Goal: Task Accomplishment & Management: Manage account settings

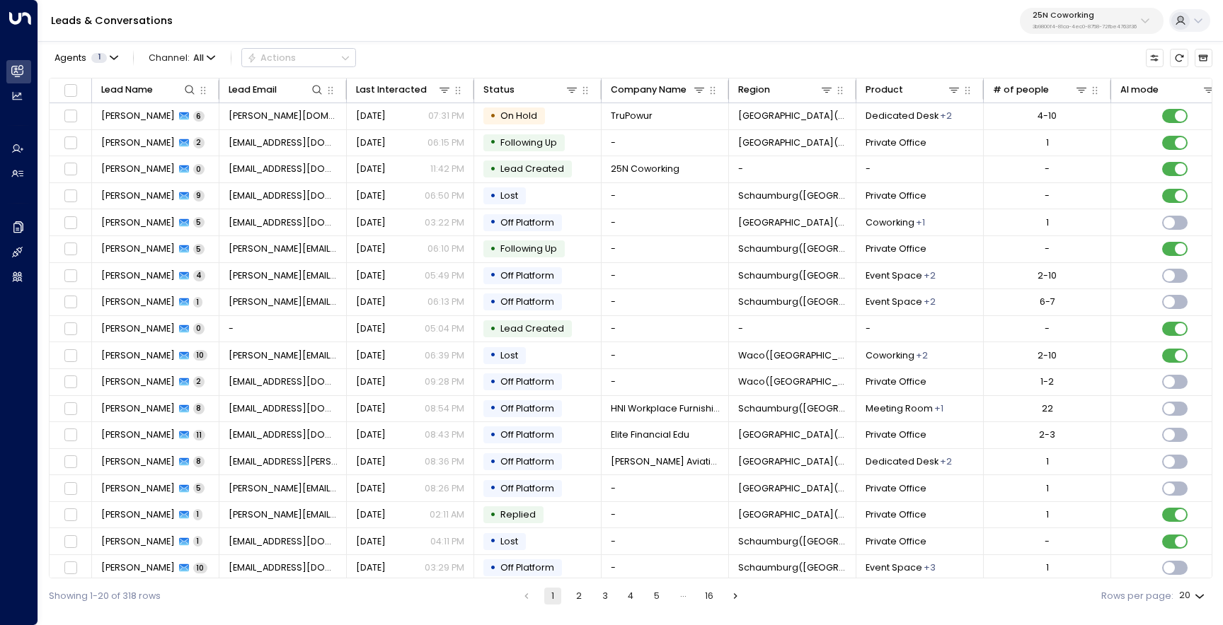
click at [1069, 24] on p "3b9800f4-81ca-4ec0-8758-72fbe4763f36" at bounding box center [1084, 27] width 104 height 6
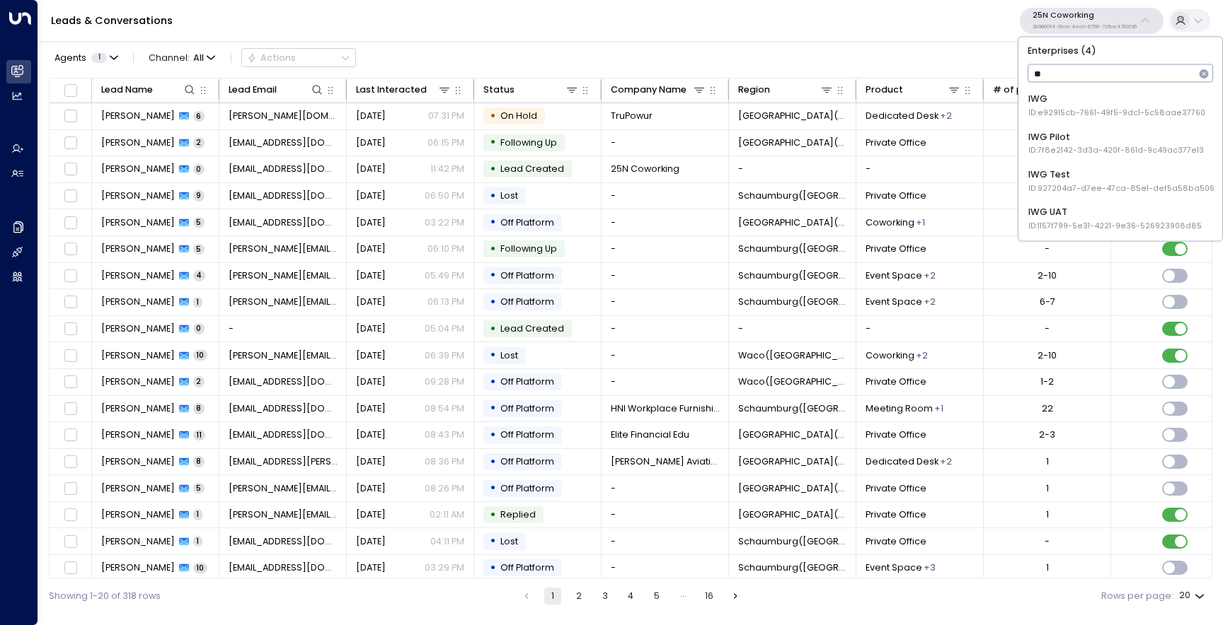
type input "***"
click at [1101, 173] on div "IWG Test ID: 927204a7-d7ee-47ca-85e1-def5a58ba506" at bounding box center [1121, 181] width 186 height 26
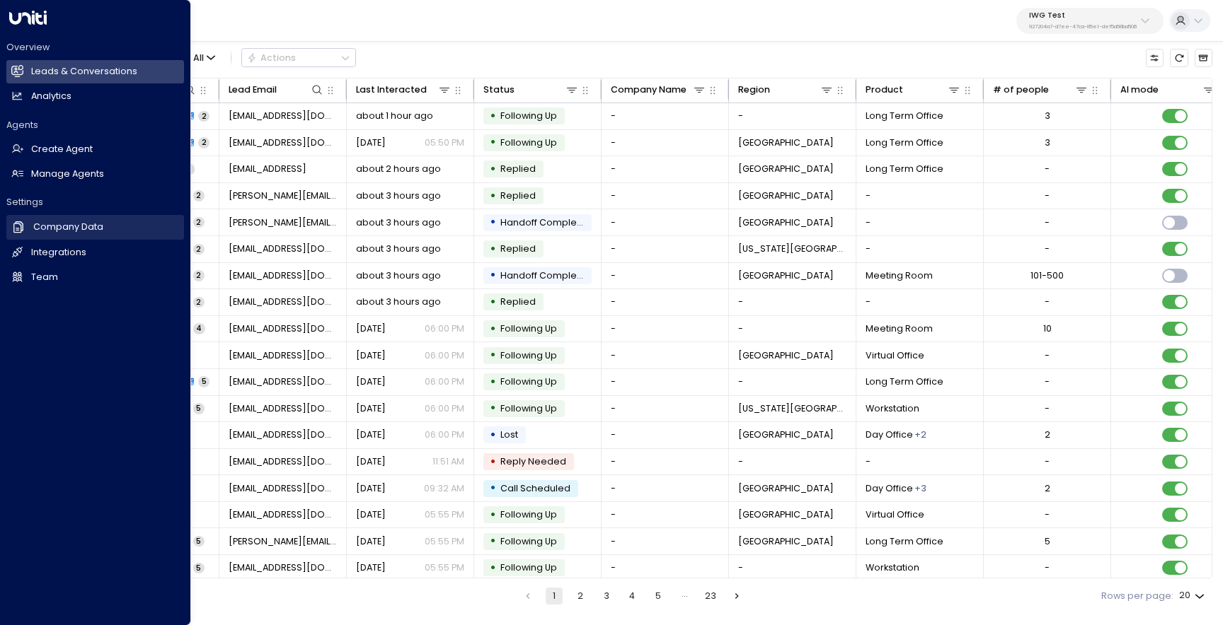
click at [61, 237] on link "Company Data Company Data" at bounding box center [95, 227] width 178 height 24
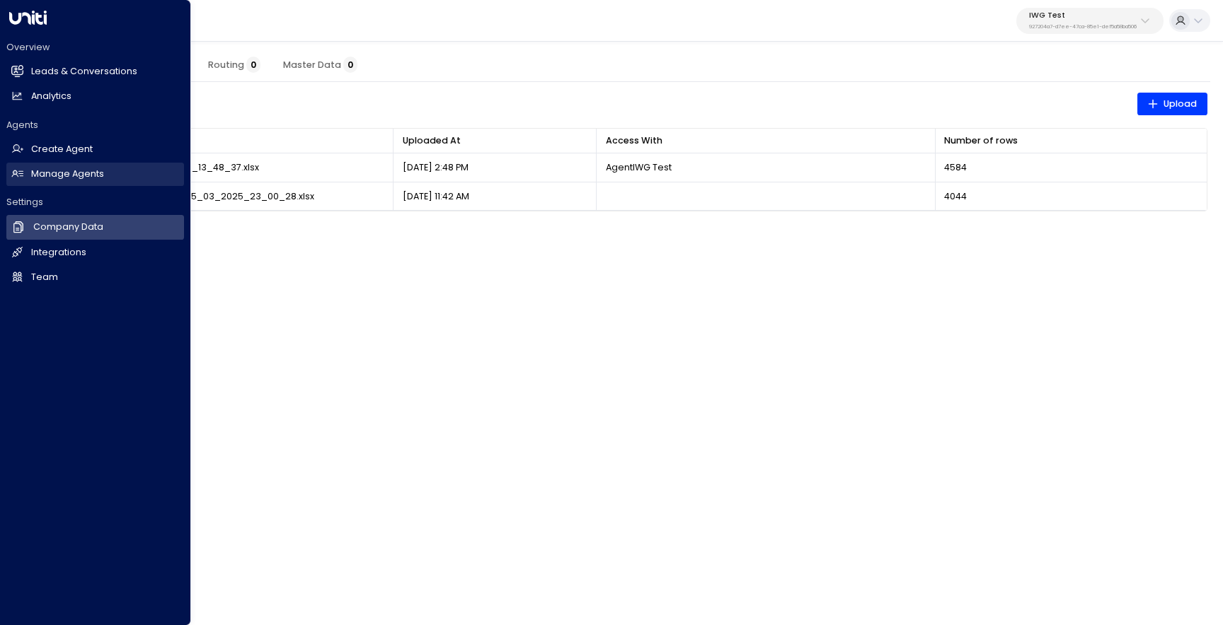
click at [65, 173] on h2 "Manage Agents" at bounding box center [67, 174] width 73 height 13
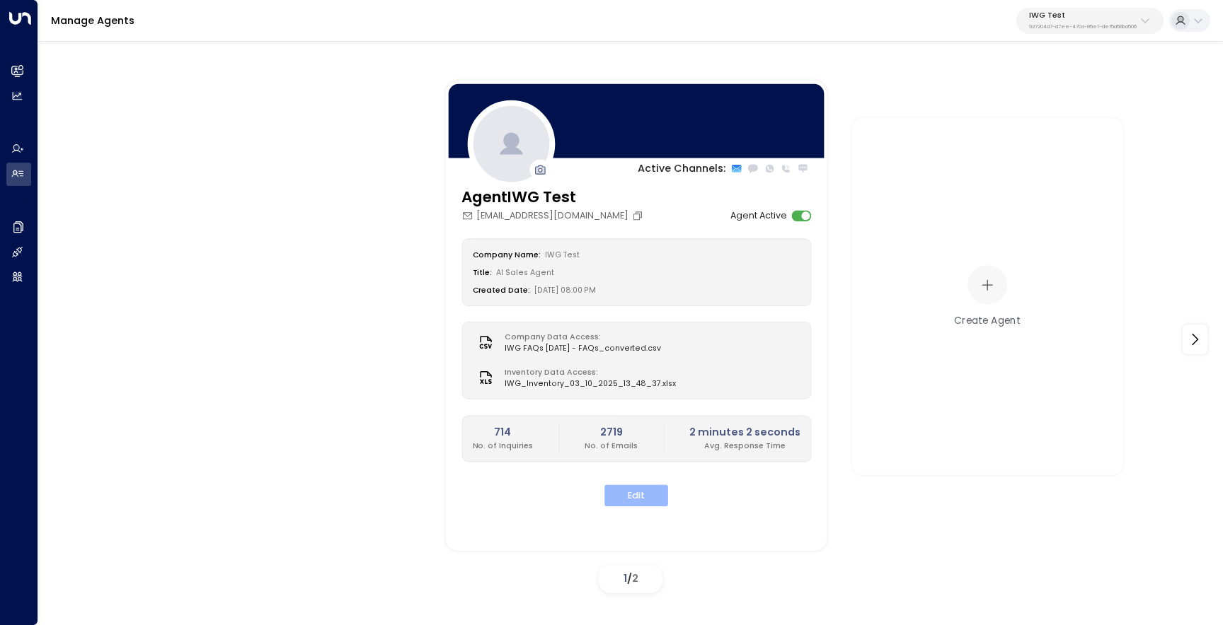
click at [628, 491] on button "Edit" at bounding box center [636, 496] width 64 height 22
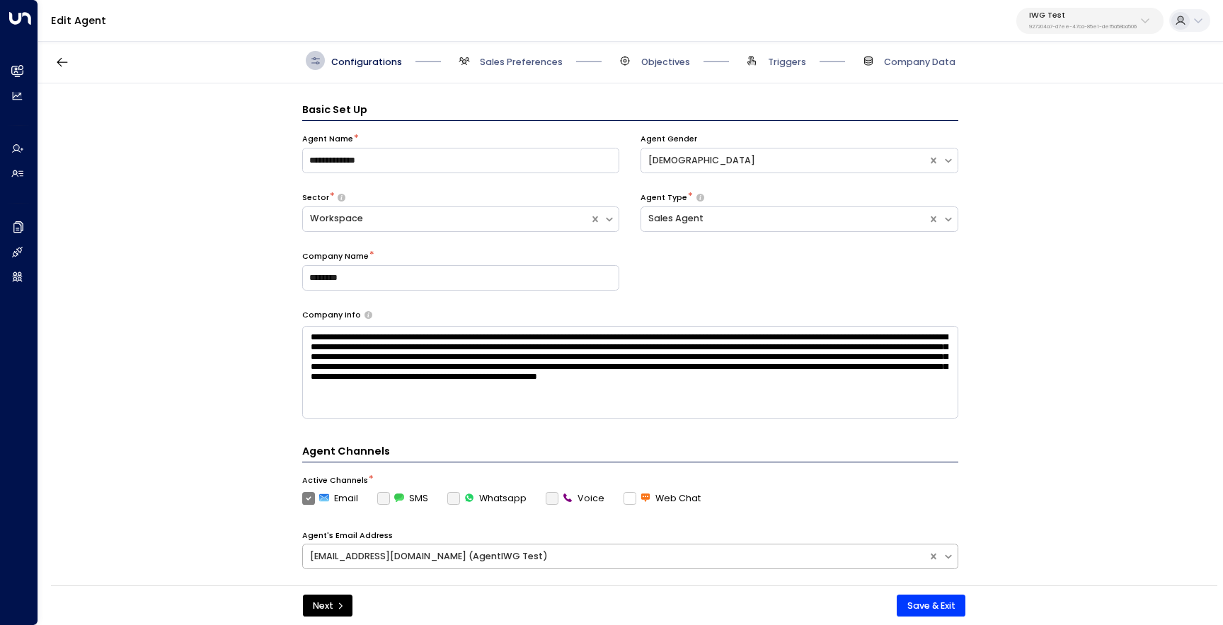
scroll to position [19, 0]
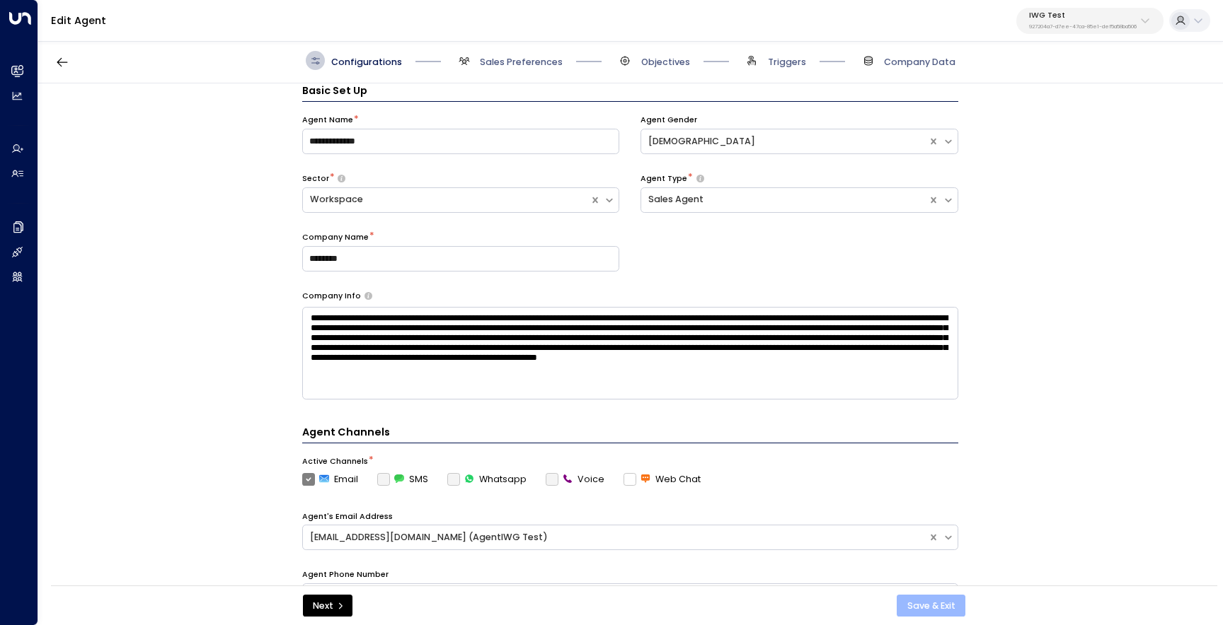
click at [904, 615] on button "Save & Exit" at bounding box center [930, 606] width 69 height 23
click at [889, 61] on span "Company Data" at bounding box center [919, 62] width 71 height 13
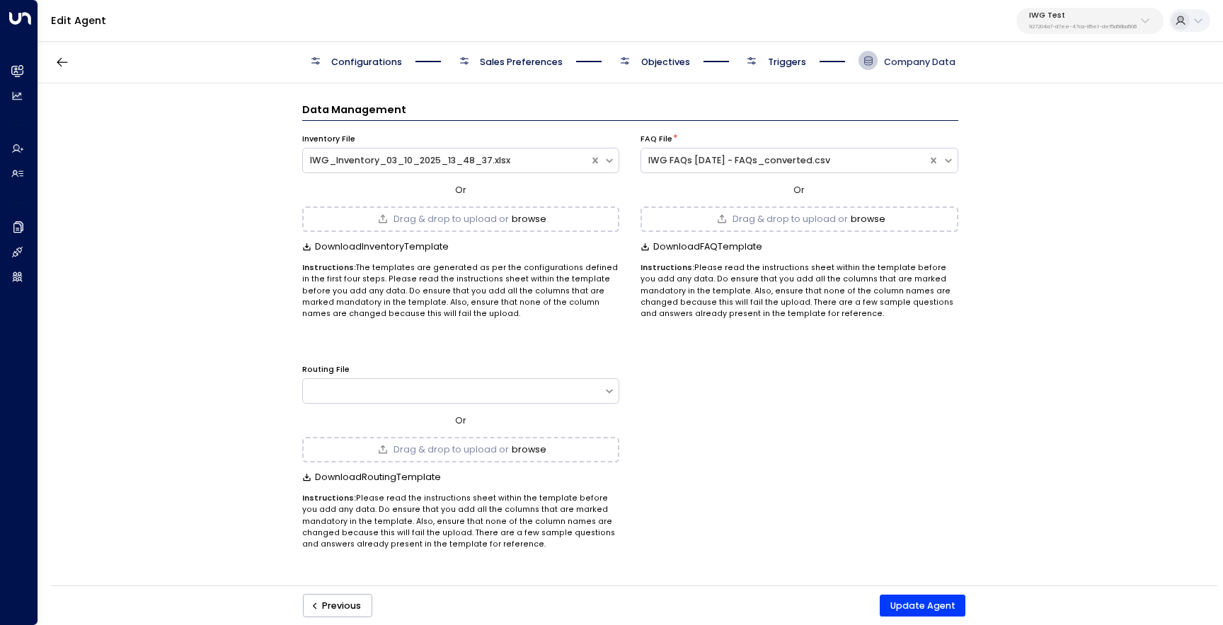
scroll to position [0, 0]
click at [477, 156] on div "IWG_Inventory_03_10_2025_13_48_37.xlsx" at bounding box center [446, 160] width 272 height 13
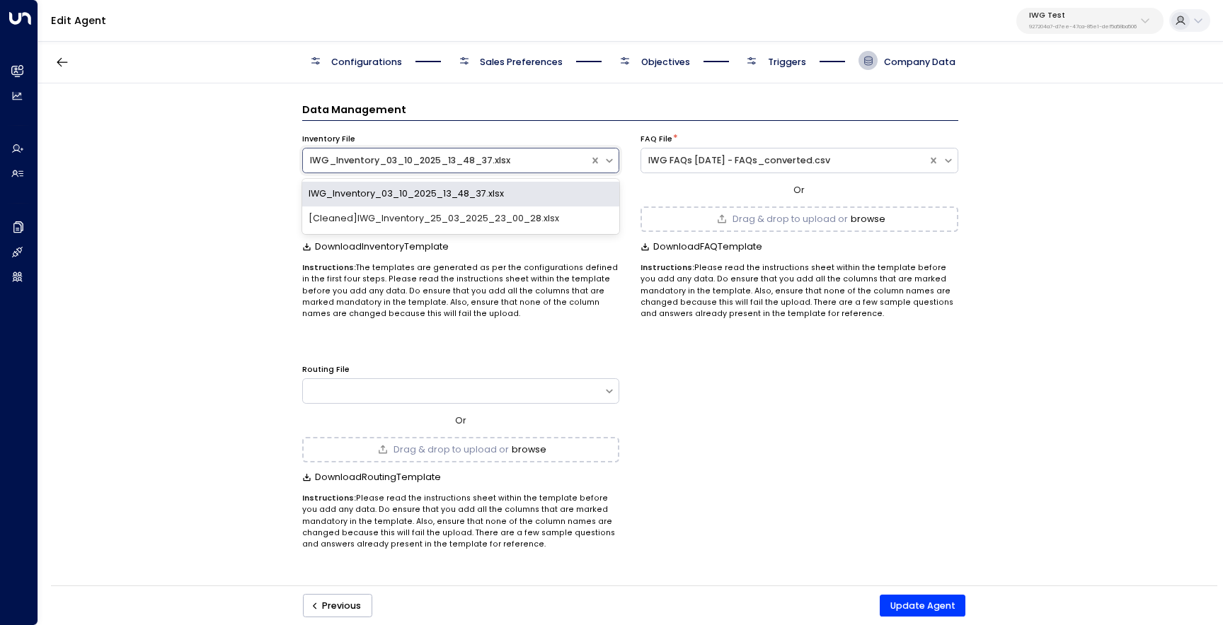
click at [483, 216] on div "[Cleaned]IWG_Inventory_25_03_2025_23_00_28.xlsx" at bounding box center [461, 219] width 318 height 25
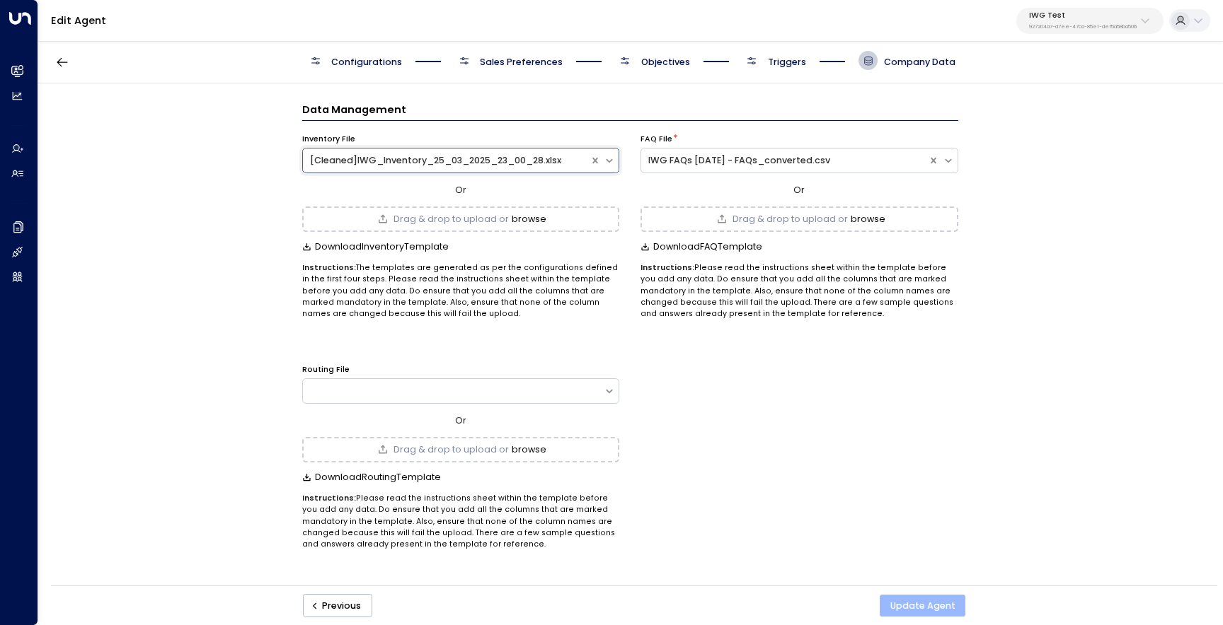
click at [912, 612] on button "Update Agent" at bounding box center [922, 606] width 86 height 23
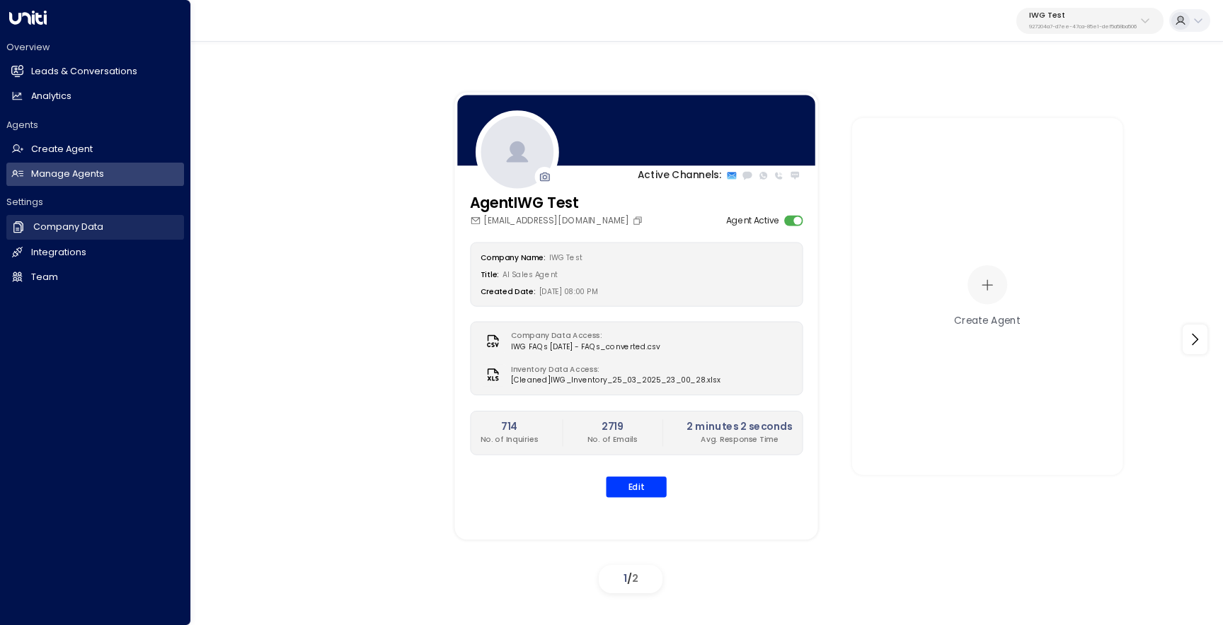
click at [98, 236] on link "Company Data Company Data" at bounding box center [95, 227] width 178 height 24
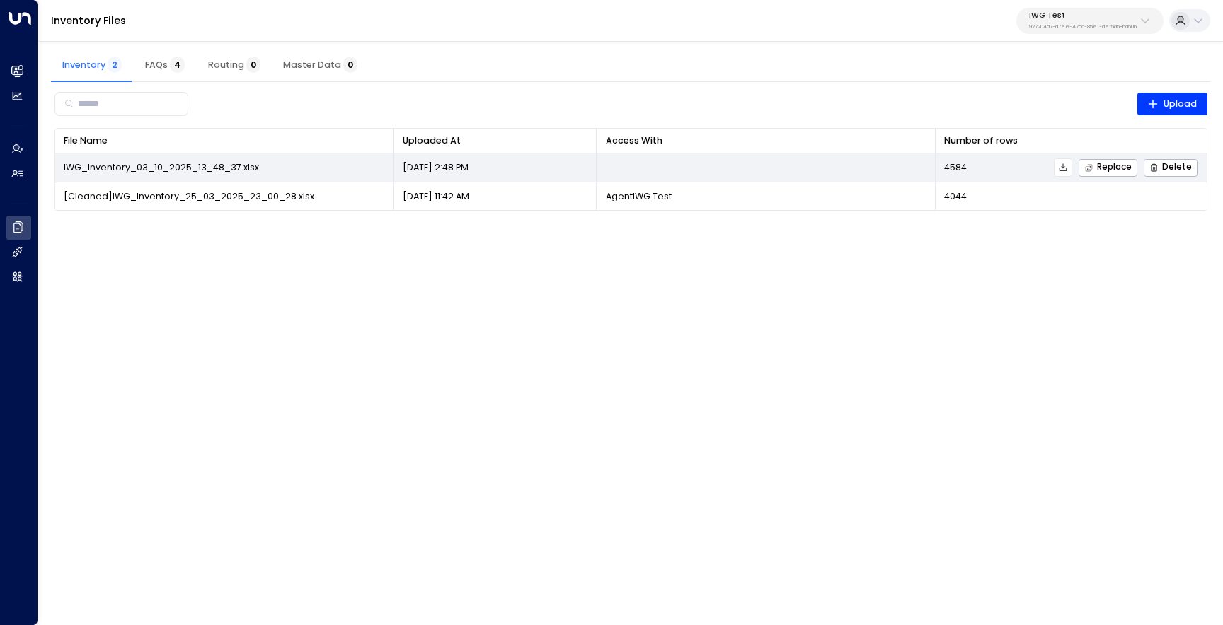
click at [1066, 168] on icon at bounding box center [1063, 168] width 10 height 10
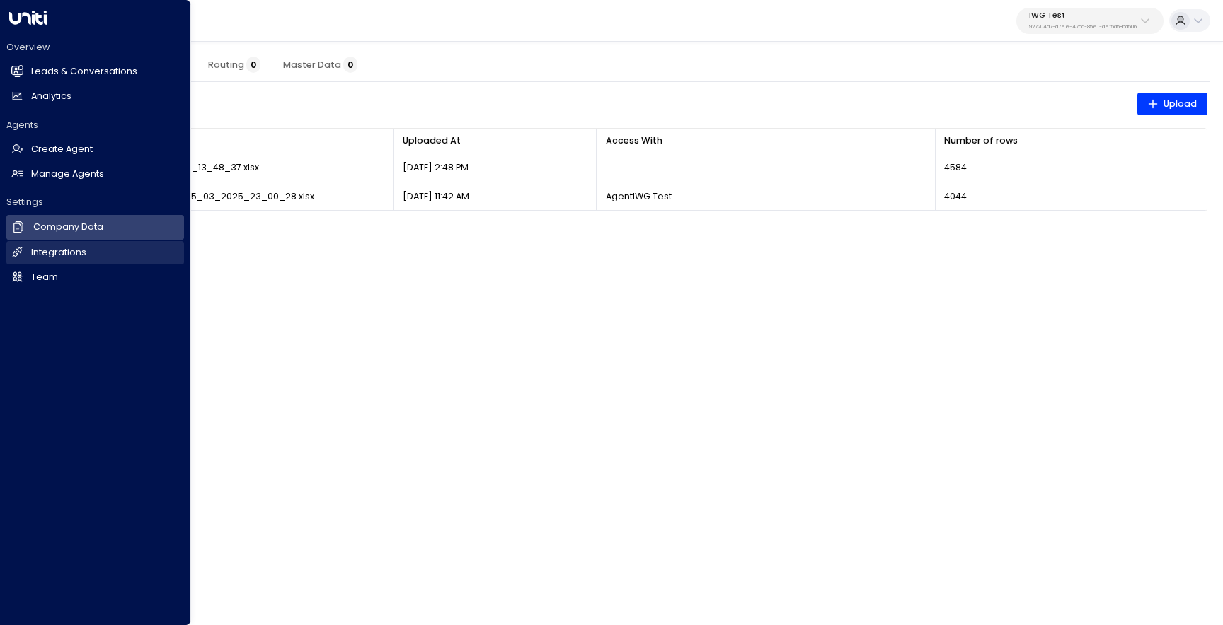
click at [87, 250] on link "Integrations Integrations" at bounding box center [95, 252] width 178 height 23
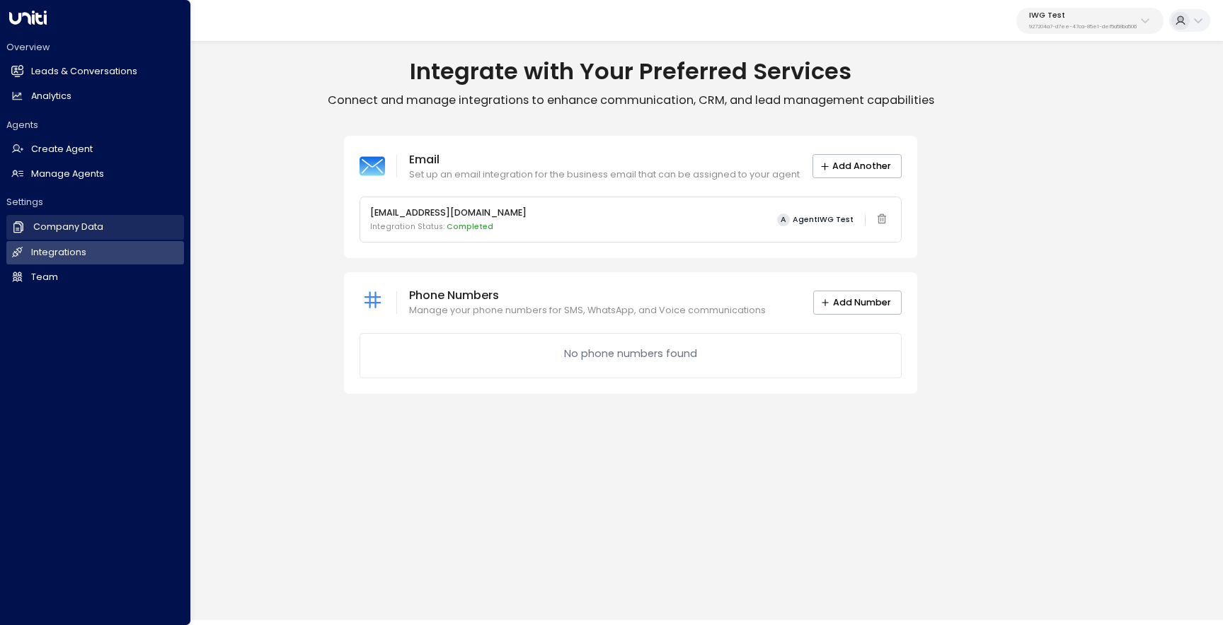
click at [106, 229] on link "Company Data Company Data" at bounding box center [95, 227] width 178 height 24
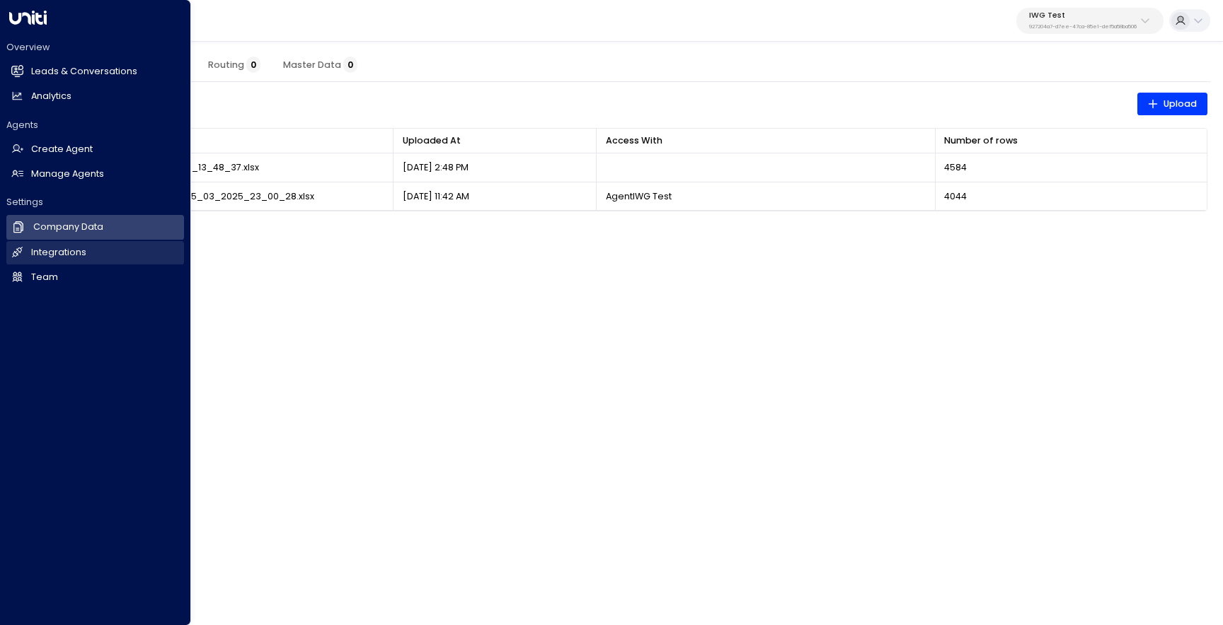
click at [120, 250] on link "Integrations Integrations" at bounding box center [95, 252] width 178 height 23
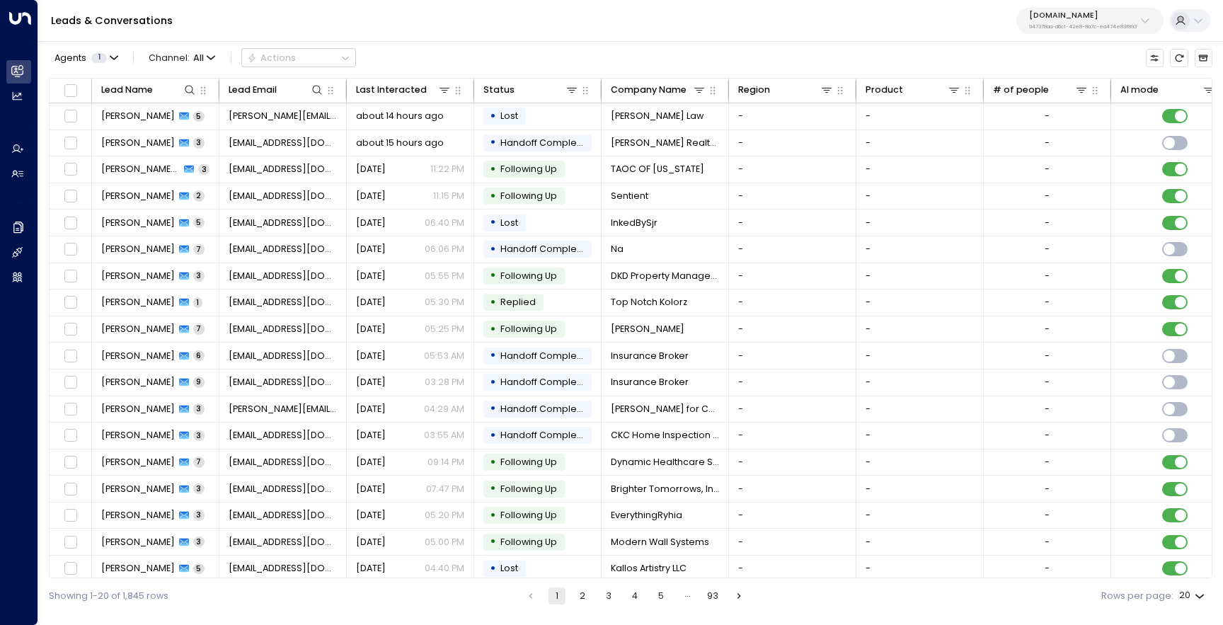
click at [1043, 13] on p "OfficeSpace.com" at bounding box center [1083, 15] width 108 height 8
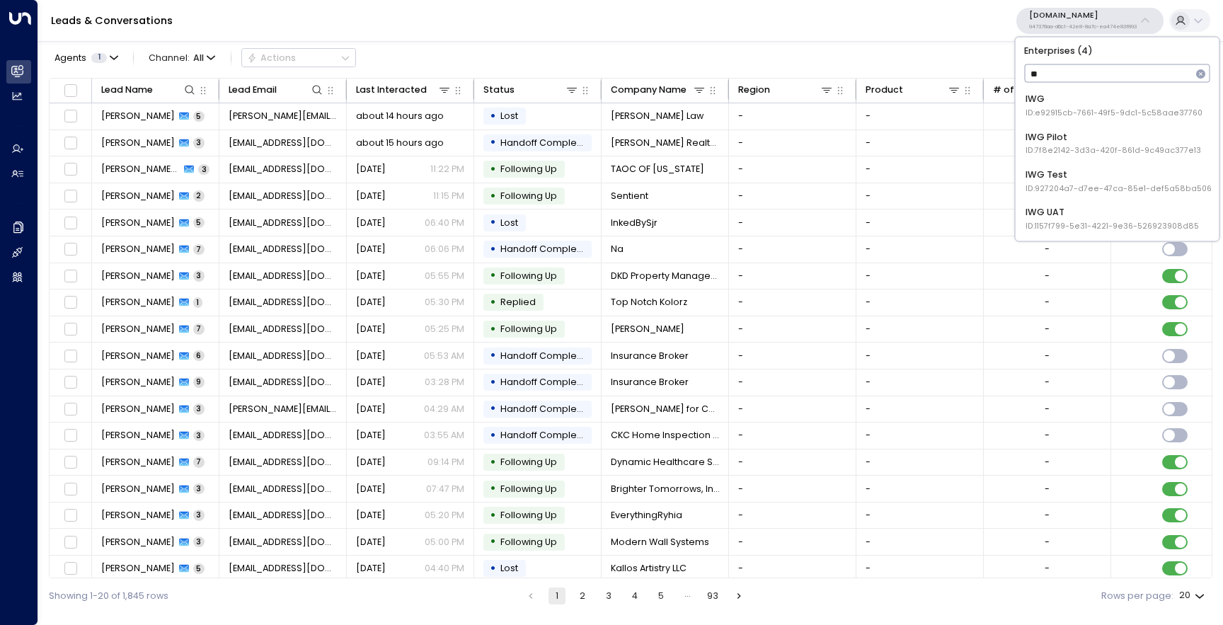
type input "***"
click at [1062, 169] on div "IWG Test ID: 927204a7-d7ee-47ca-85e1-def5a58ba506" at bounding box center [1118, 181] width 186 height 26
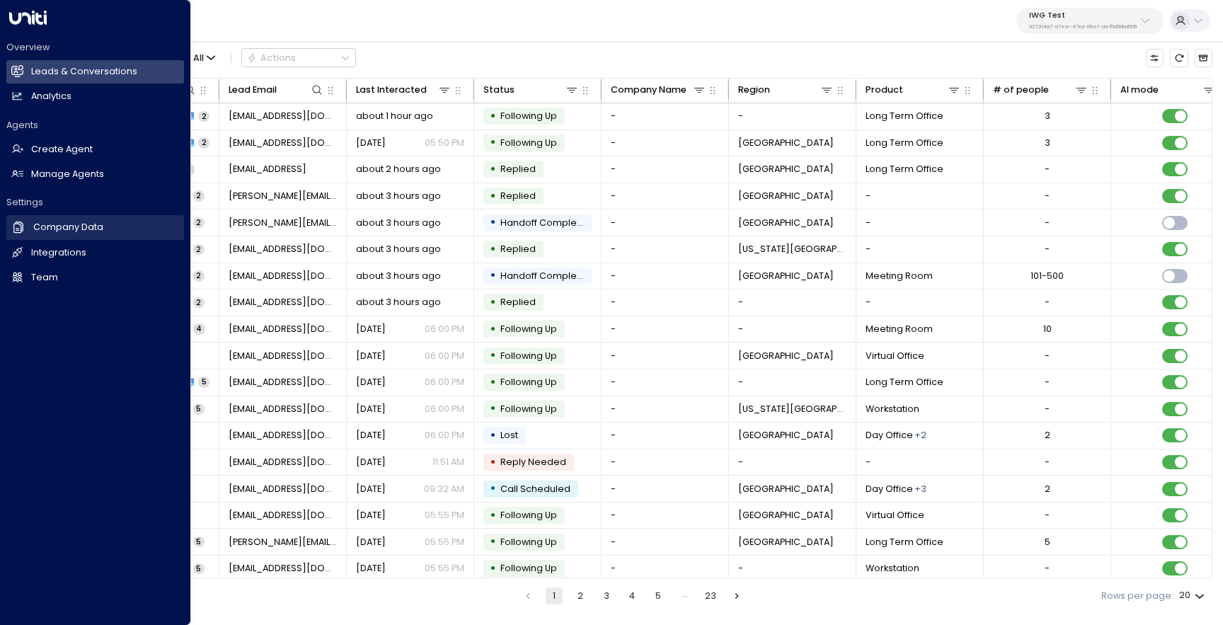
click at [91, 231] on h2 "Company Data" at bounding box center [68, 227] width 70 height 13
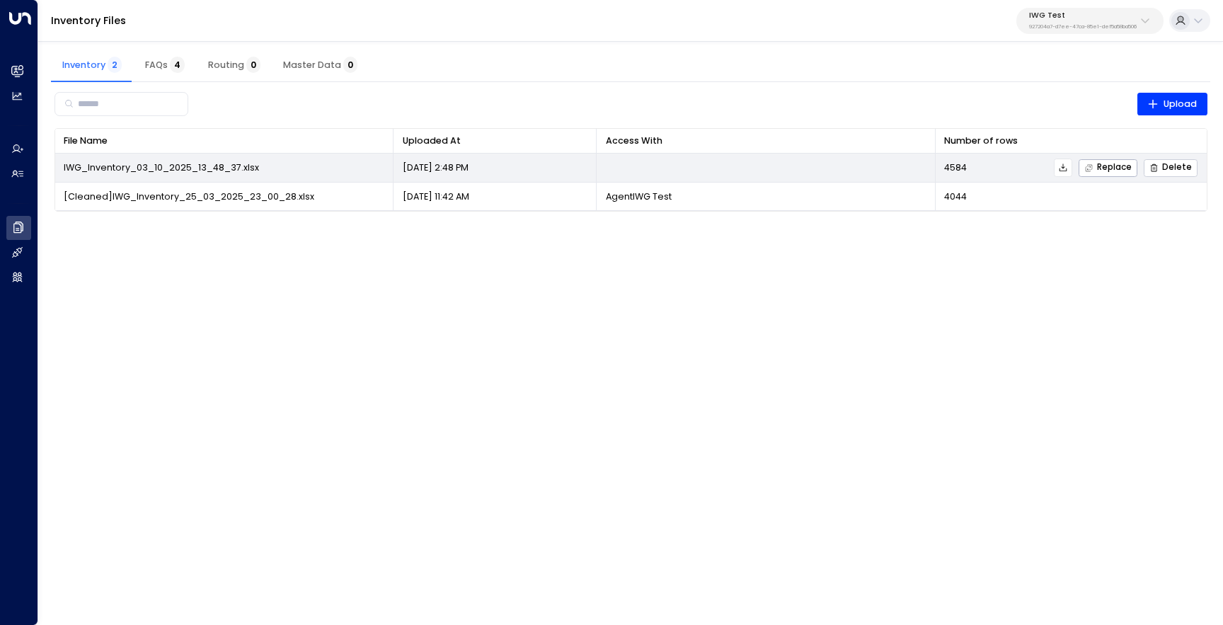
click at [1165, 167] on span "Delete" at bounding box center [1170, 167] width 42 height 9
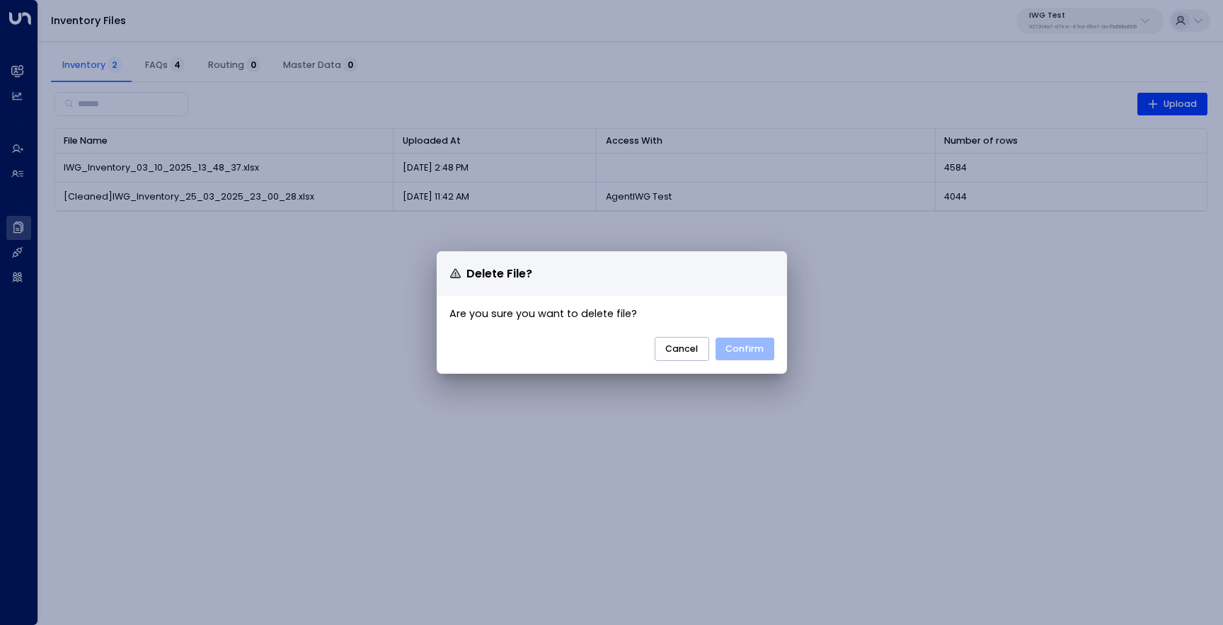
click at [747, 347] on button "Confirm" at bounding box center [744, 348] width 59 height 23
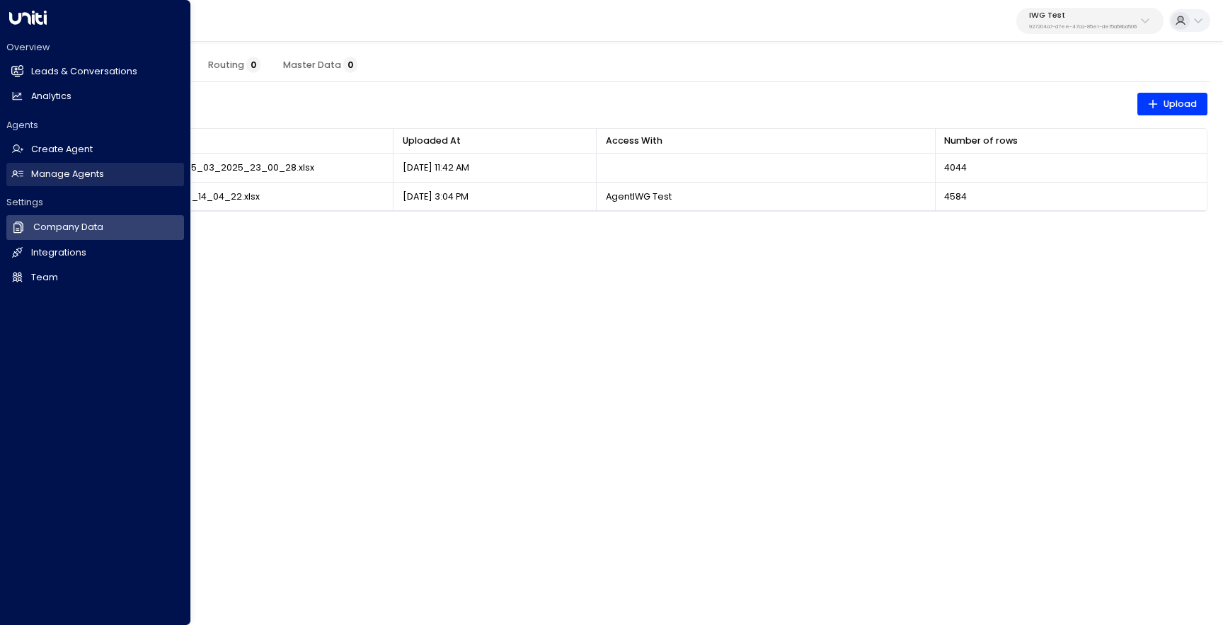
click at [35, 168] on h2 "Manage Agents" at bounding box center [67, 174] width 73 height 13
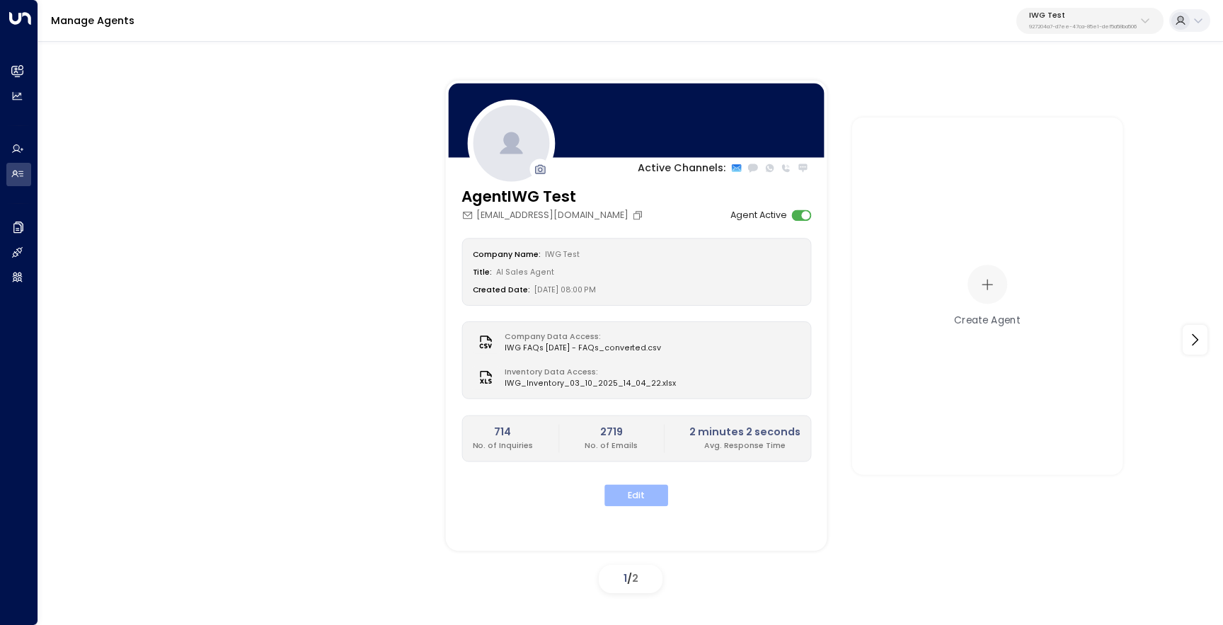
click at [650, 500] on button "Edit" at bounding box center [636, 496] width 64 height 22
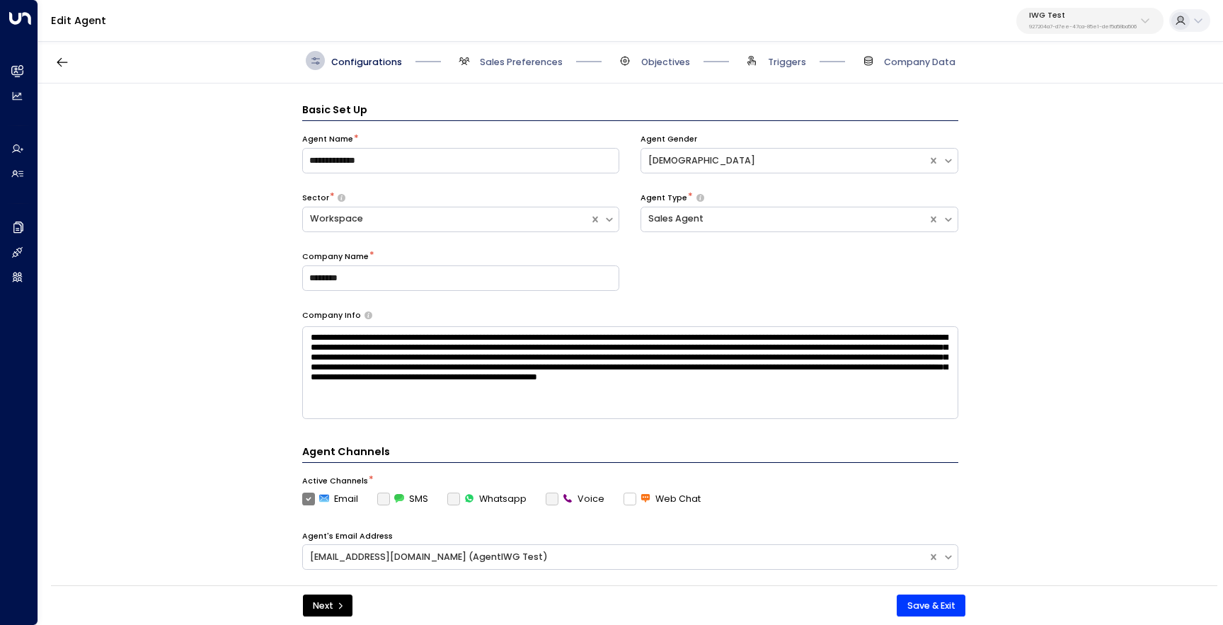
scroll to position [19, 0]
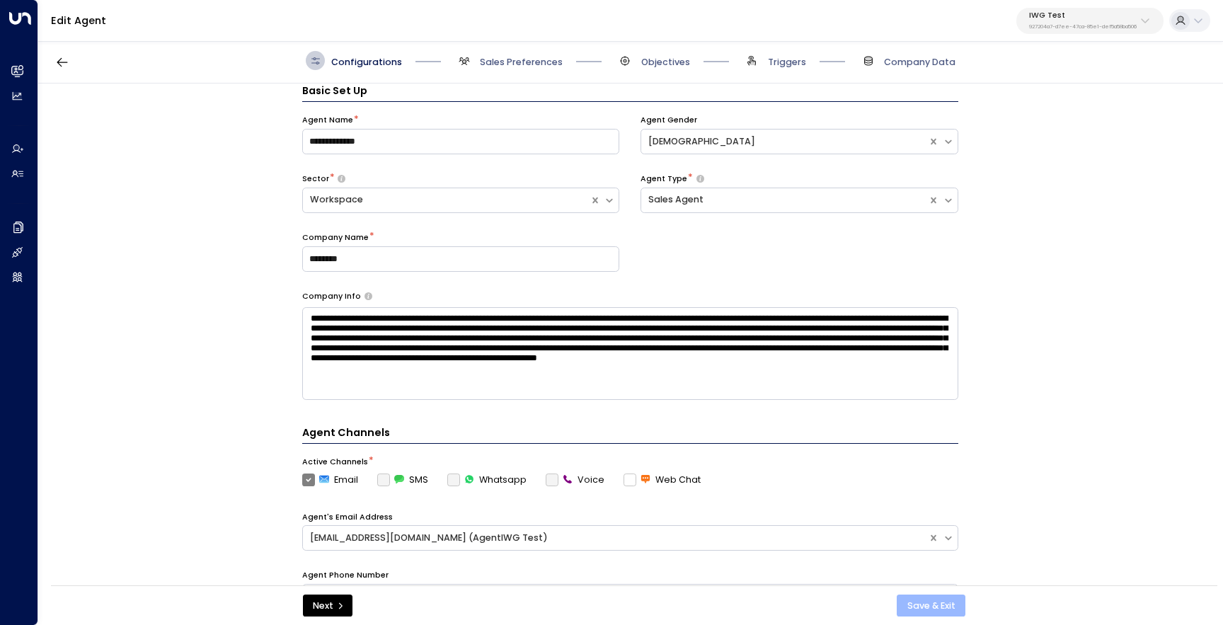
click at [917, 607] on button "Save & Exit" at bounding box center [930, 605] width 69 height 23
